Goal: Information Seeking & Learning: Learn about a topic

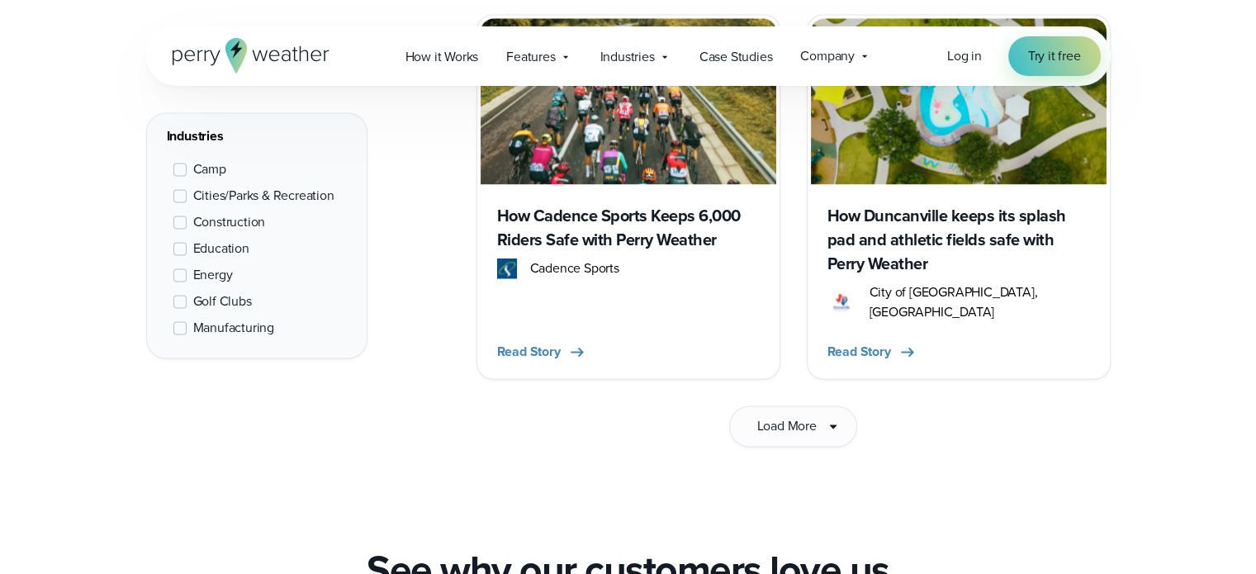
scroll to position [2889, 0]
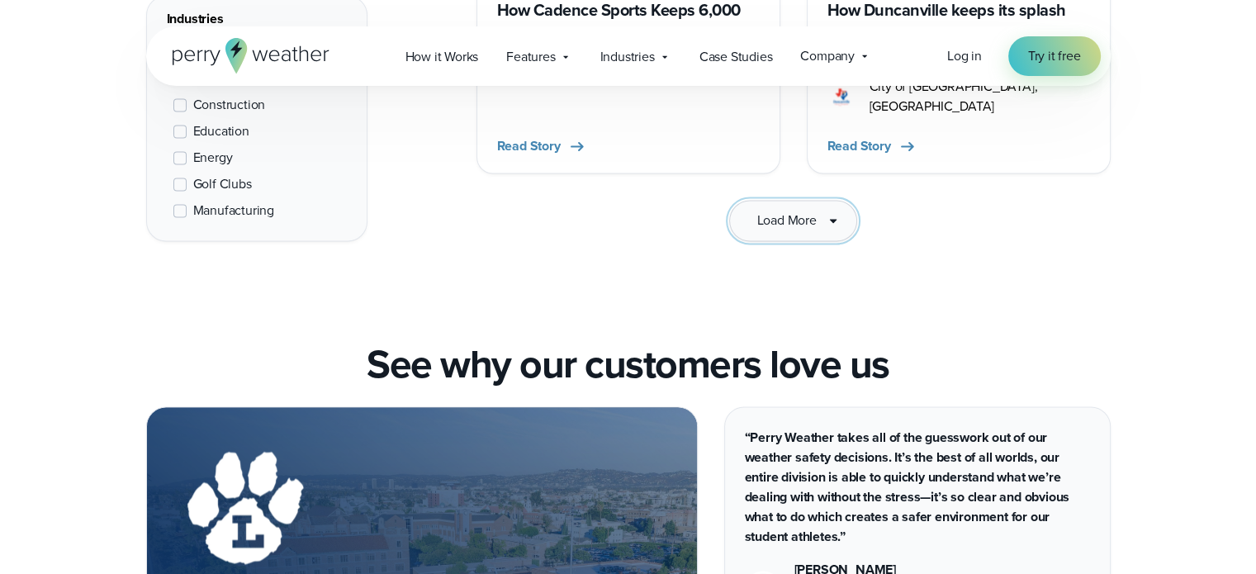
click at [769, 211] on span "Load More" at bounding box center [785, 221] width 59 height 20
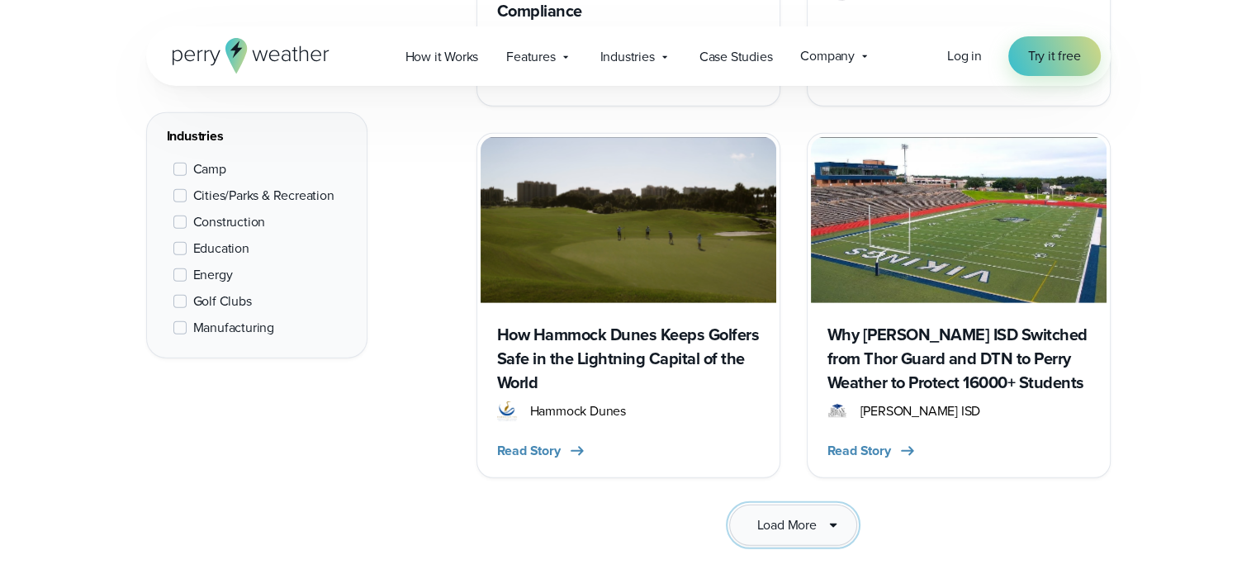
scroll to position [5036, 0]
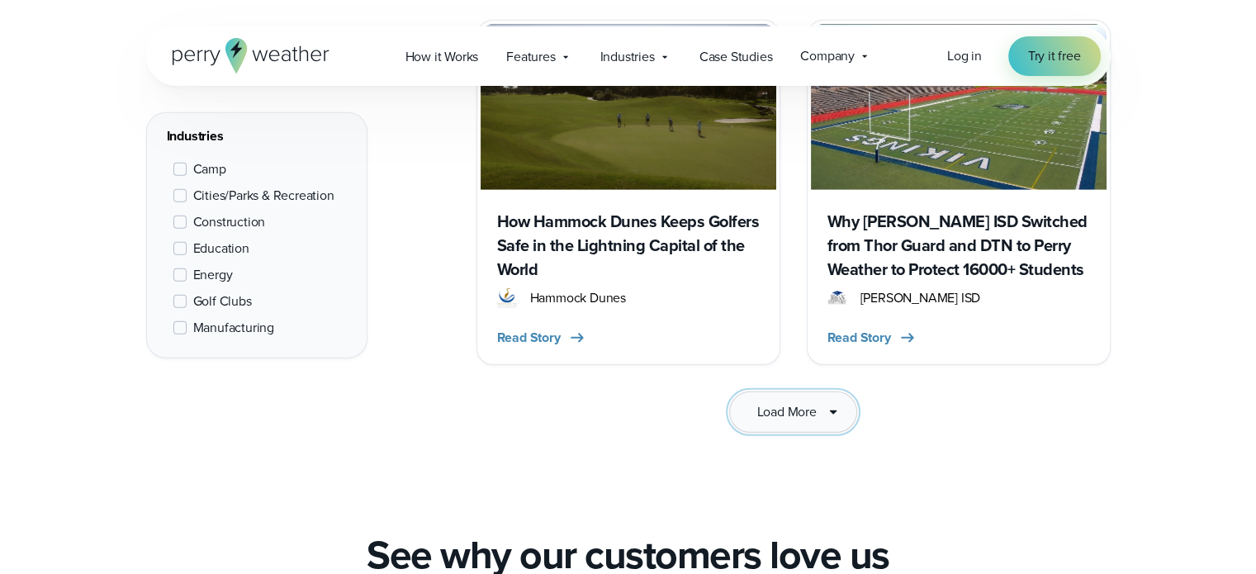
click at [769, 402] on span "Load More" at bounding box center [785, 412] width 59 height 20
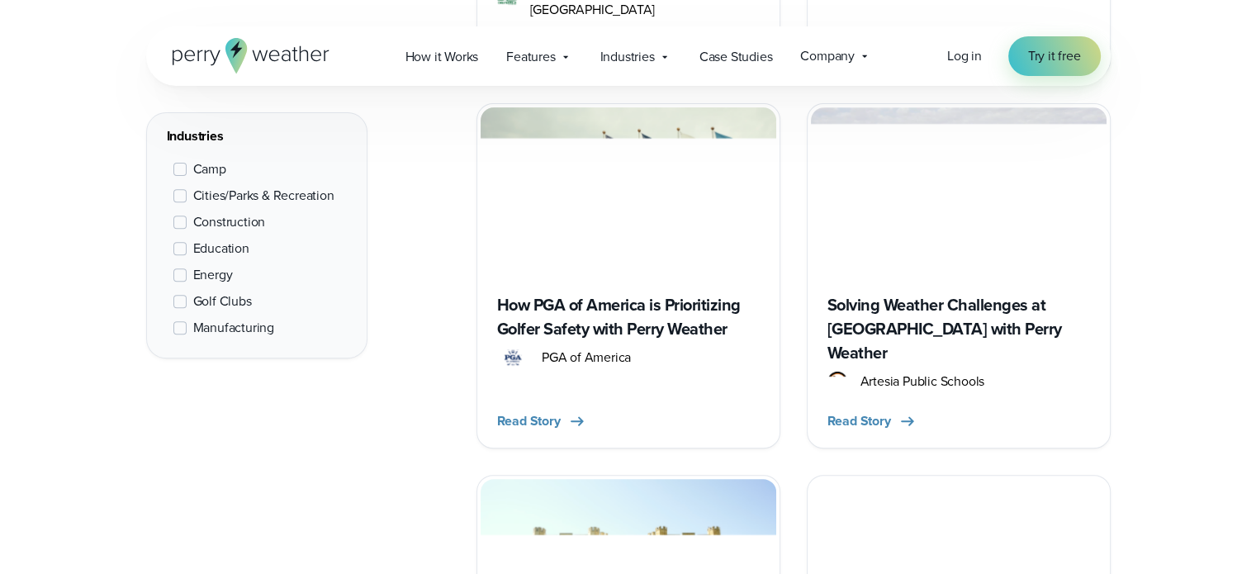
scroll to position [7100, 0]
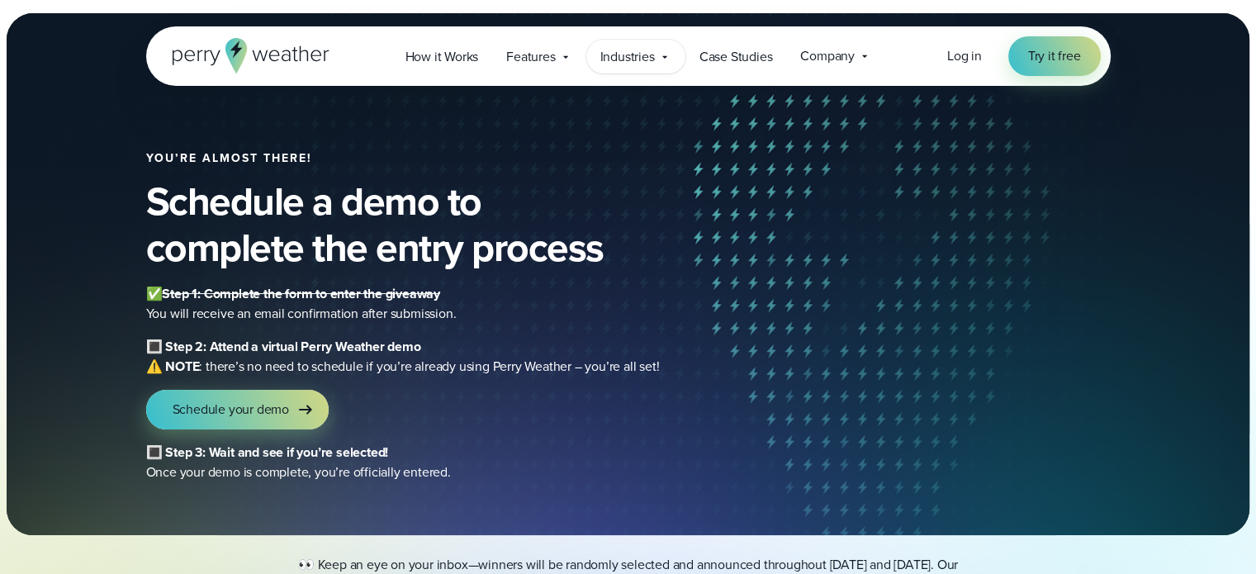
click at [639, 52] on span "Industries" at bounding box center [627, 57] width 54 height 20
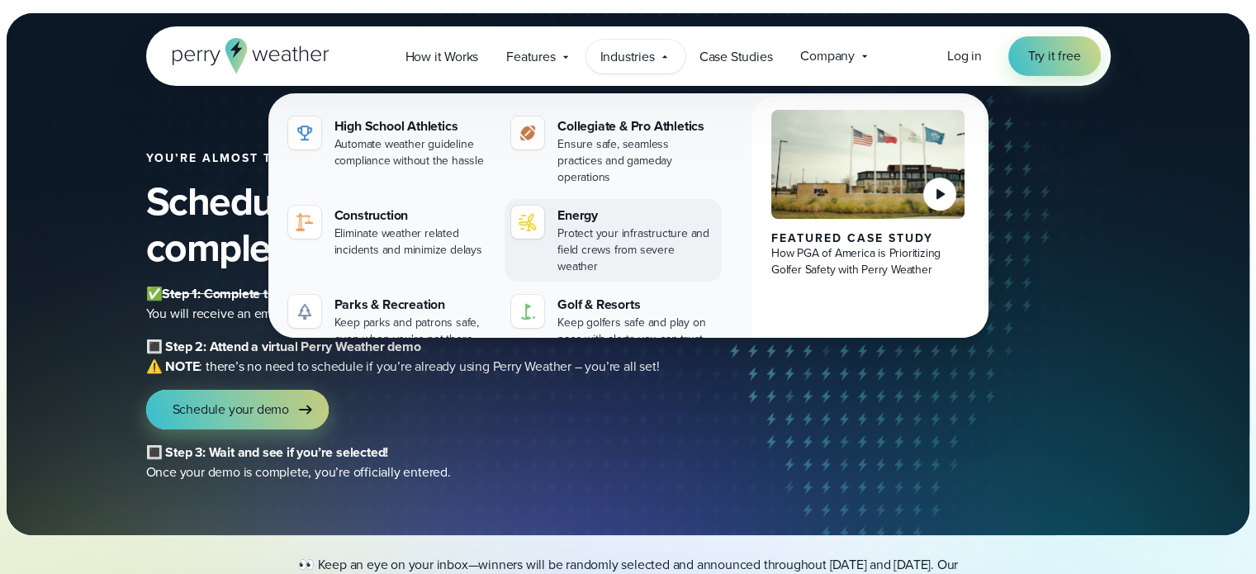
click at [566, 206] on div "Energy" at bounding box center [636, 216] width 158 height 20
